Goal: Information Seeking & Learning: Learn about a topic

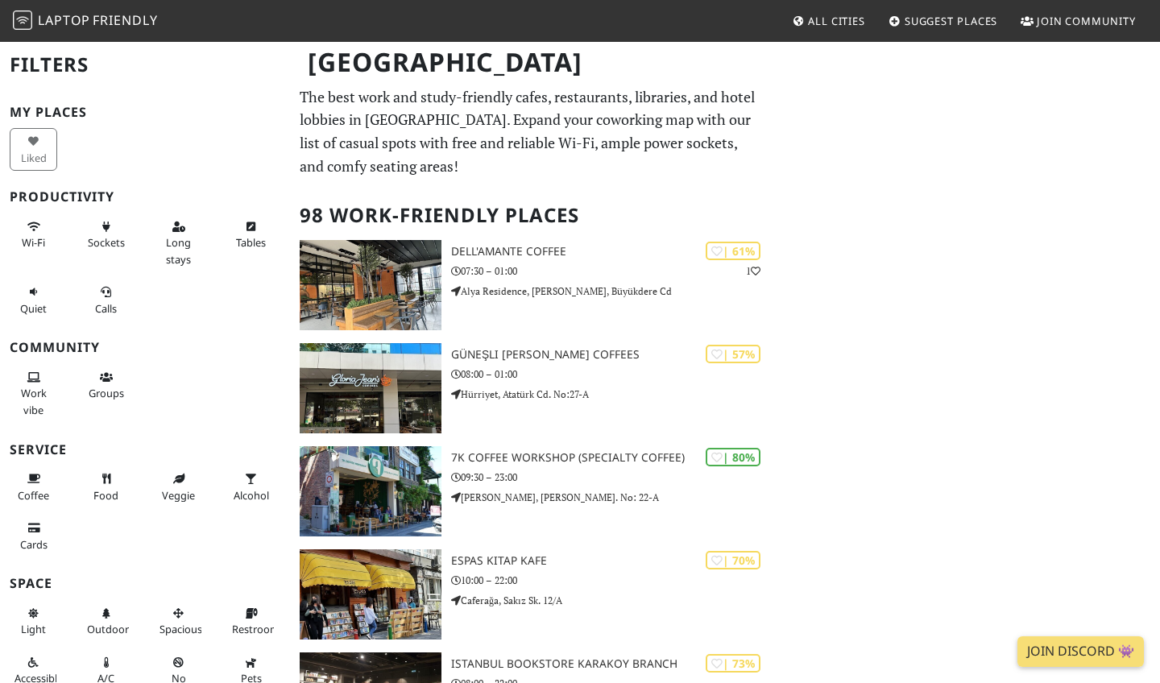
scroll to position [-1, 0]
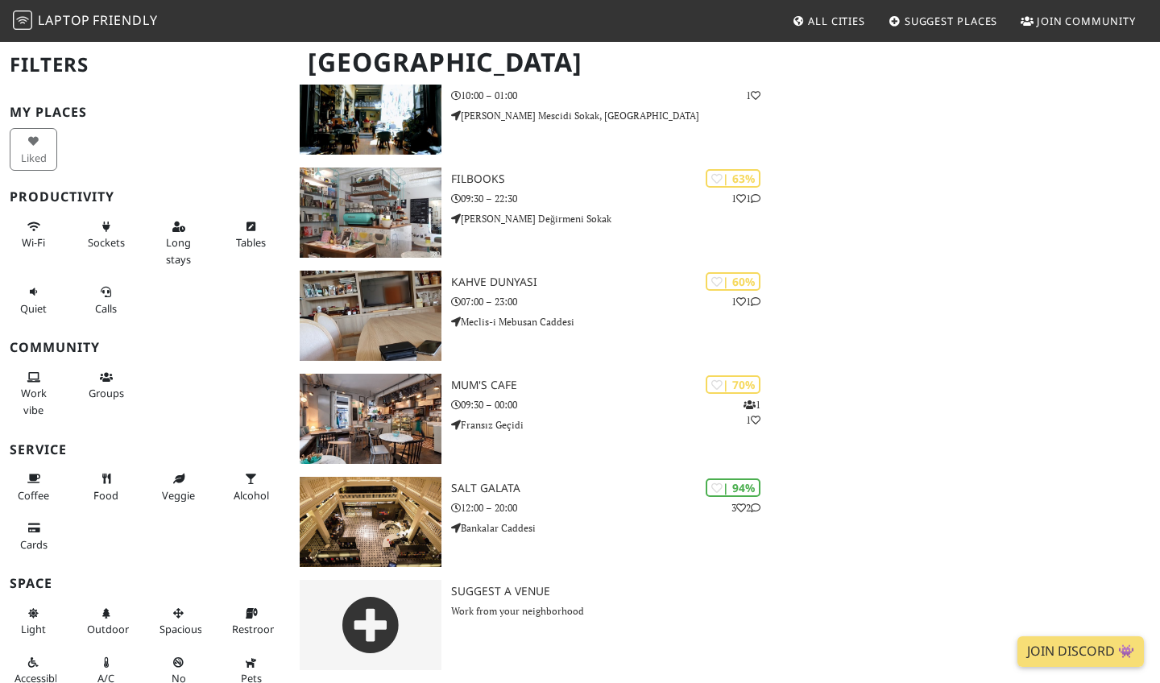
scroll to position [11330, 0]
